Goal: Submit feedback/report problem

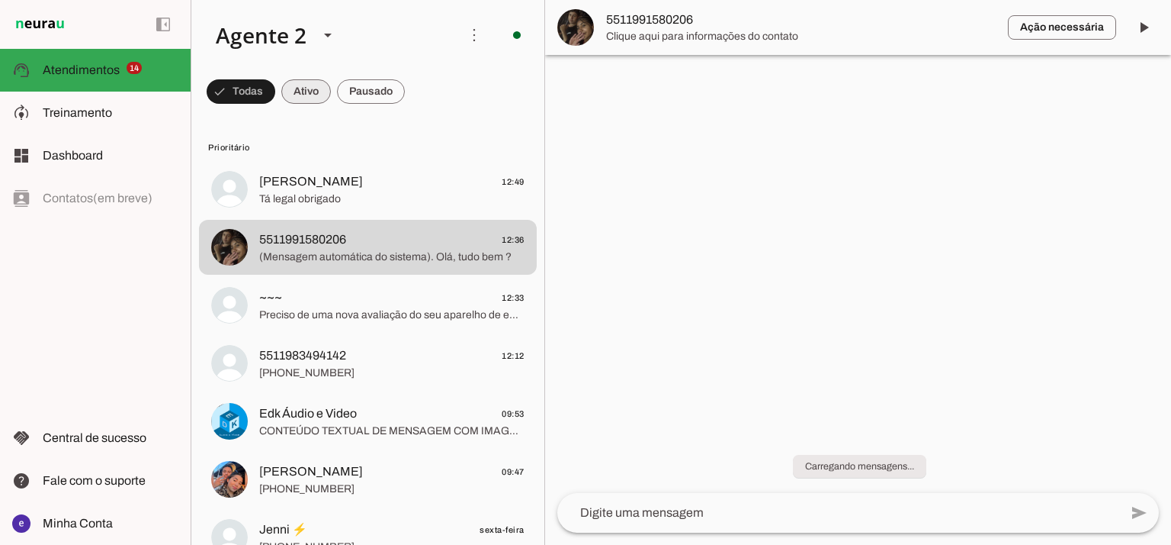
click at [311, 99] on span at bounding box center [306, 91] width 50 height 37
